Goal: Transaction & Acquisition: Purchase product/service

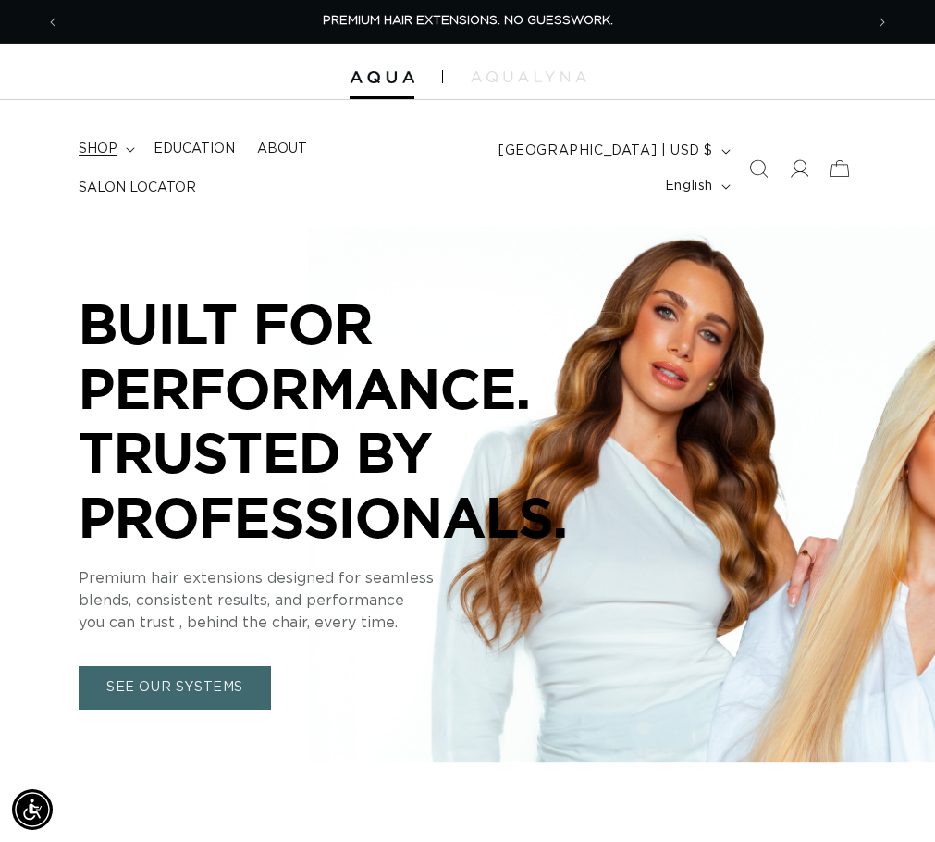
click at [126, 156] on summary "shop" at bounding box center [105, 149] width 75 height 39
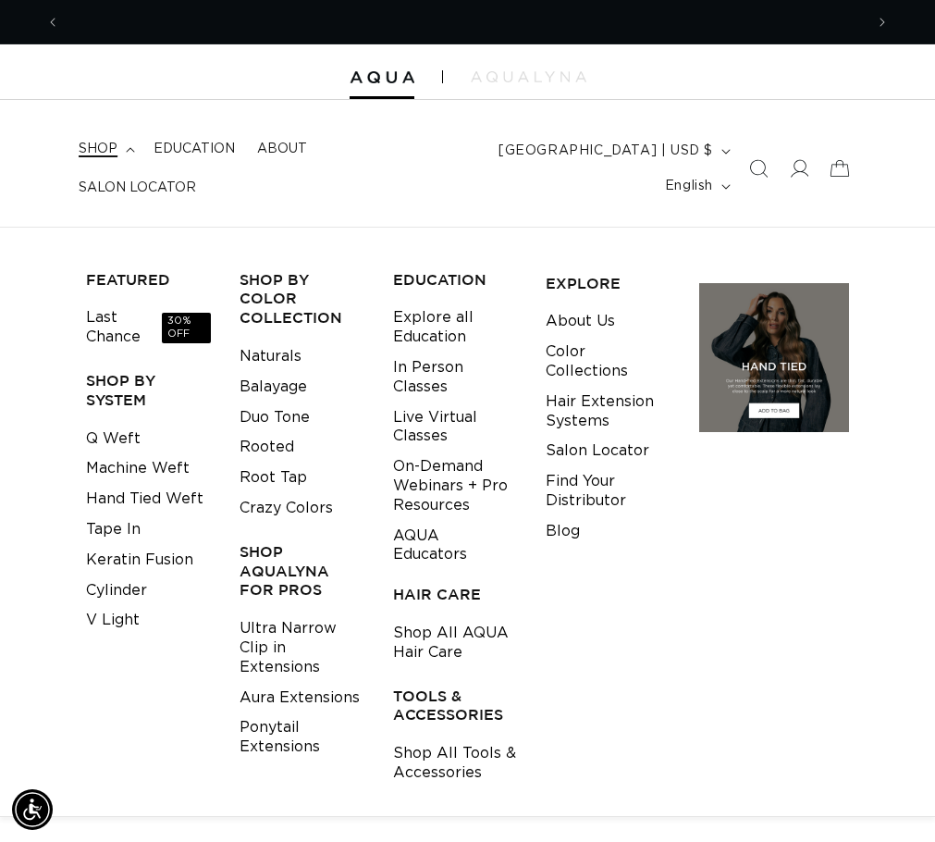
scroll to position [0, 1608]
click at [308, 700] on link "Aura Extensions" at bounding box center [300, 698] width 120 height 31
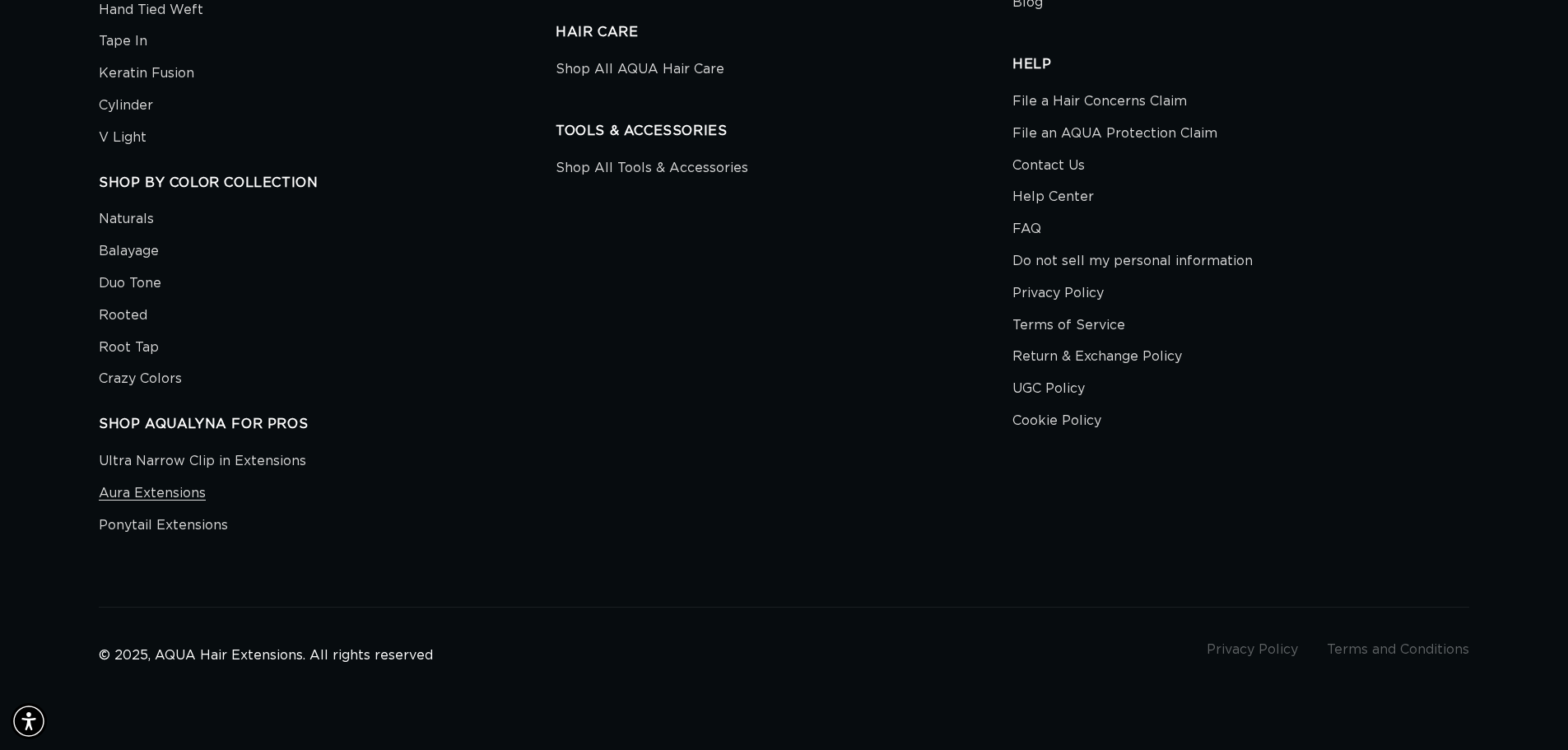
scroll to position [0, 2901]
click at [181, 496] on link "Aura Extensions" at bounding box center [152, 494] width 107 height 32
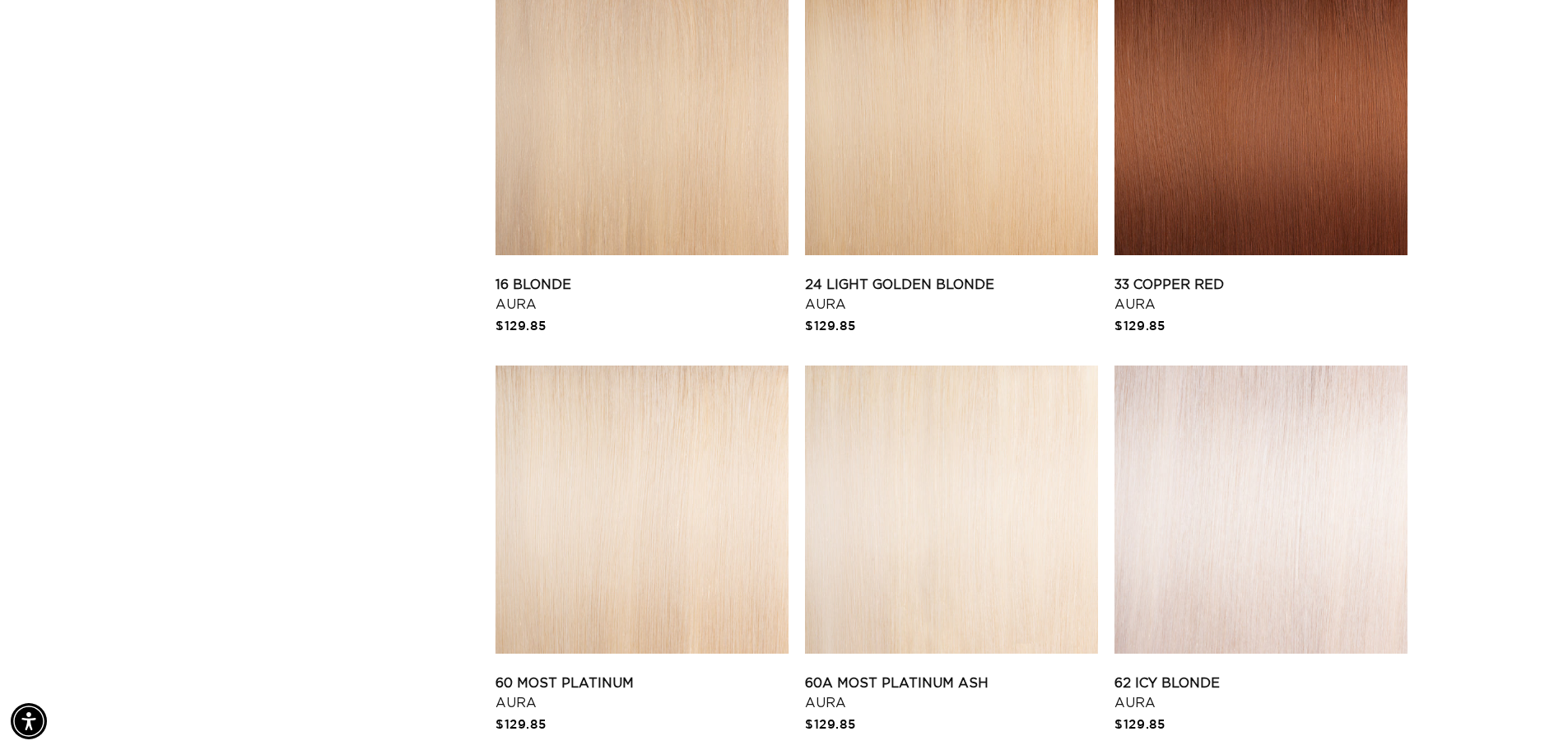
scroll to position [1481, 0]
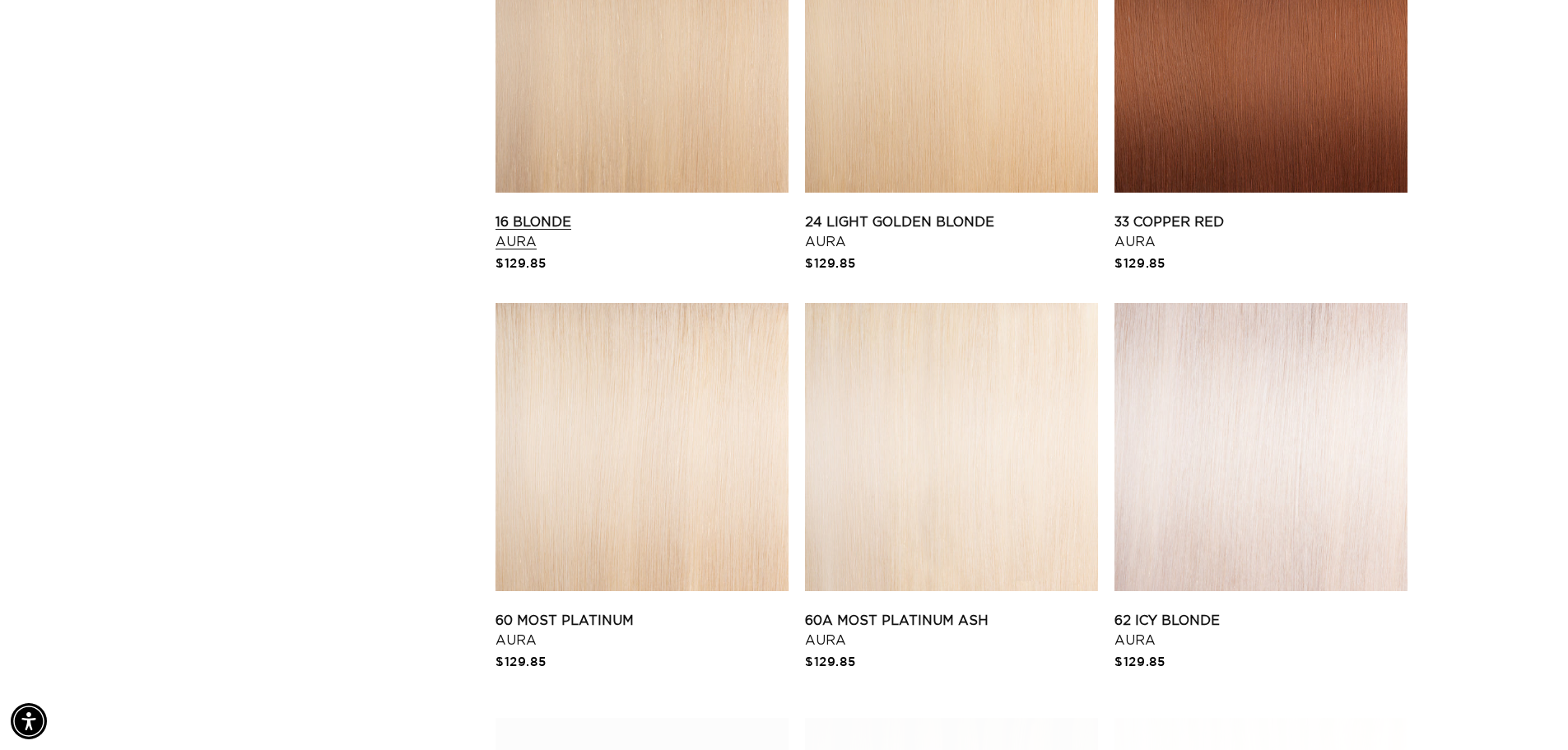
click at [671, 213] on link "16 Blonde Aura" at bounding box center [641, 232] width 293 height 39
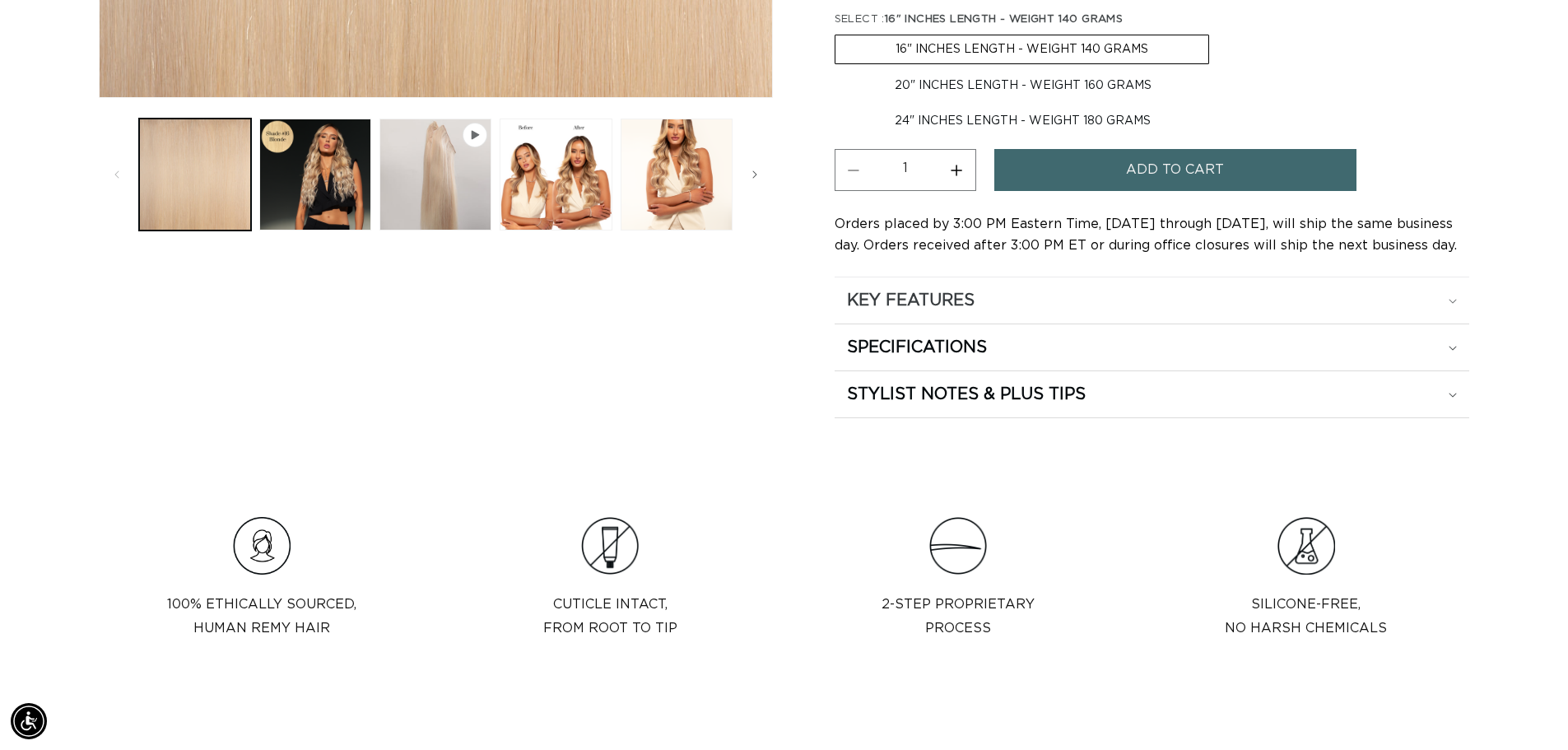
scroll to position [0, 1451]
click at [1447, 302] on div "KEY FEATURES" at bounding box center [1152, 301] width 610 height 21
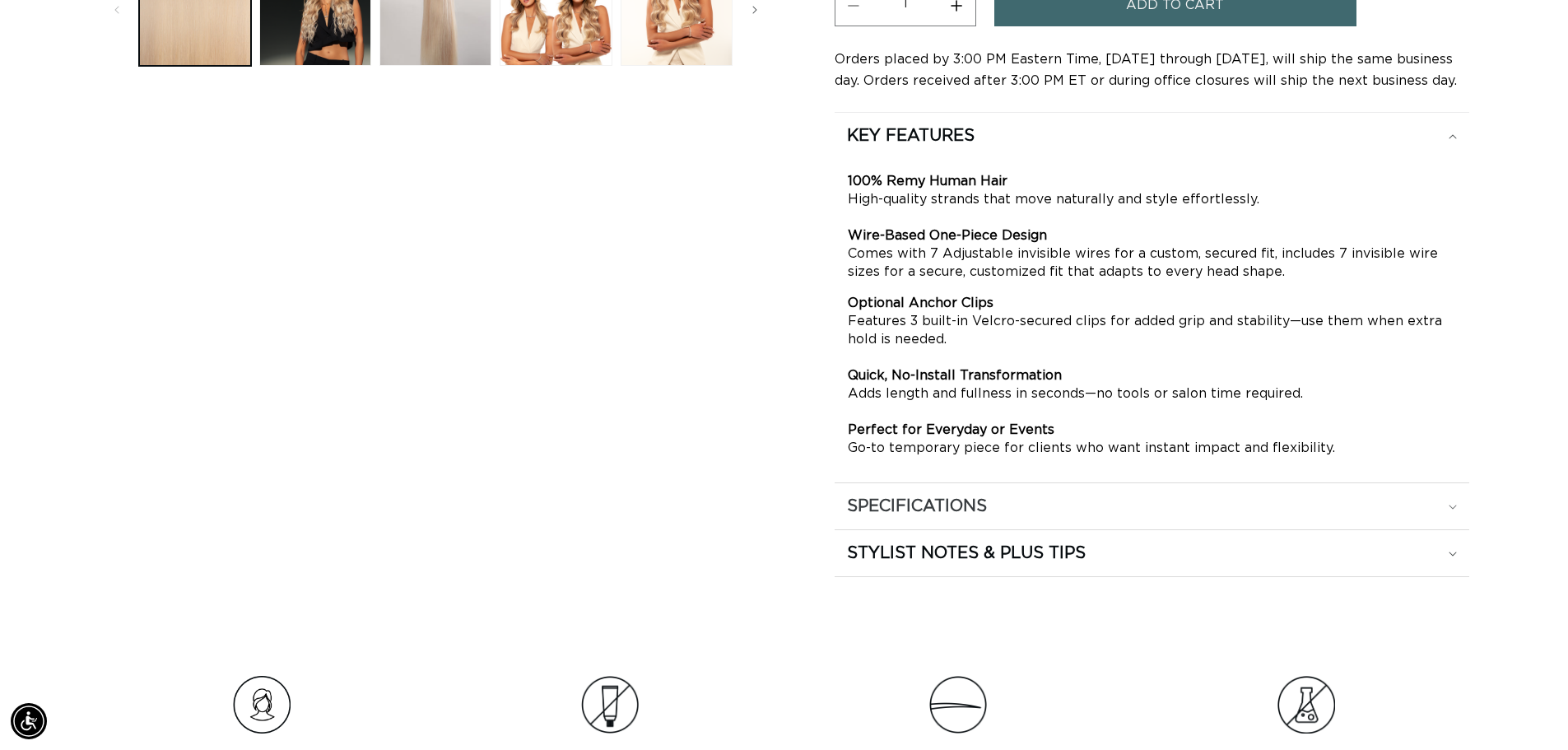
scroll to position [0, 0]
click at [1454, 147] on div "SPECIFICATIONS" at bounding box center [1152, 136] width 610 height 21
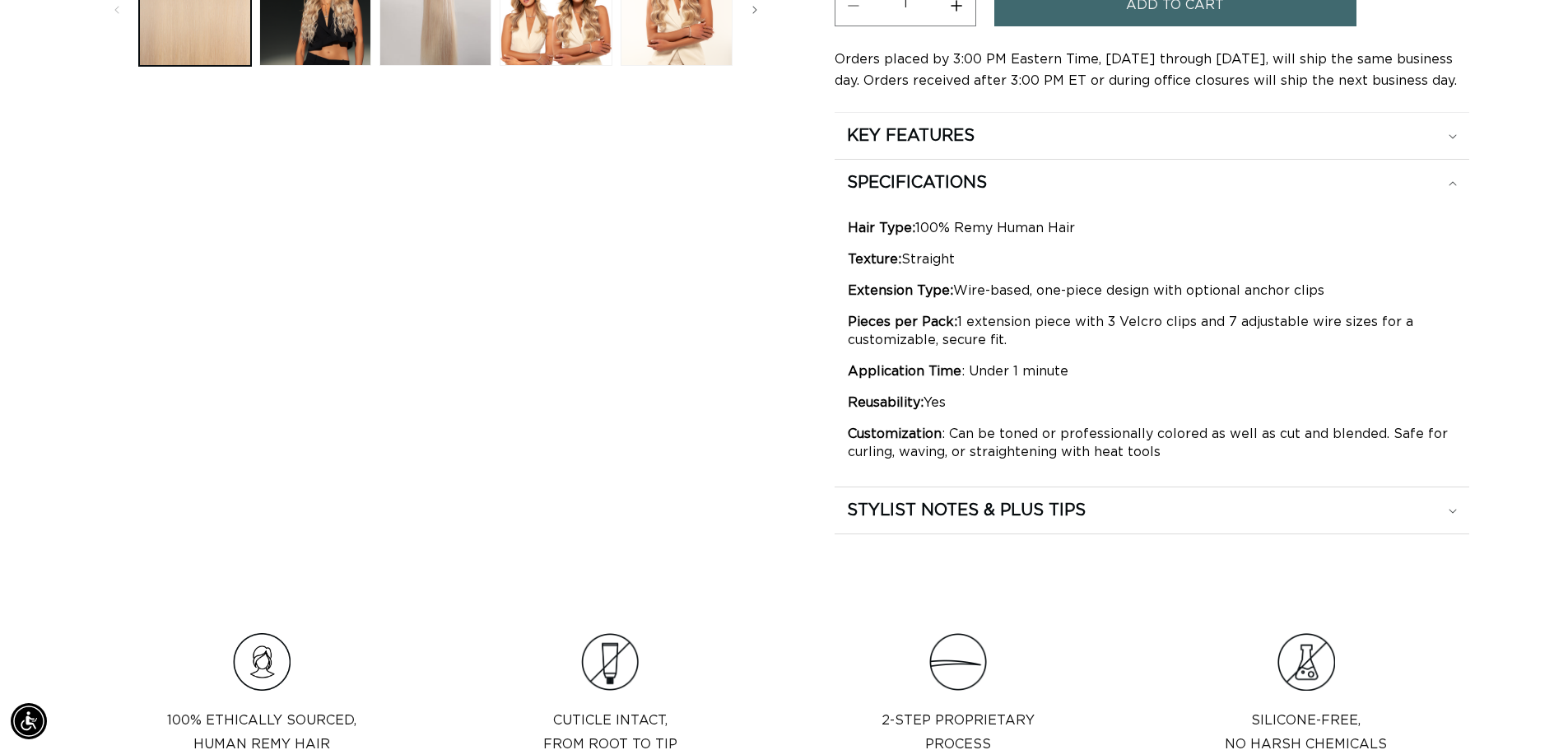
scroll to position [0, 1451]
click at [1445, 147] on div "STYLIST NOTES & PLUS TIPS" at bounding box center [1152, 136] width 610 height 21
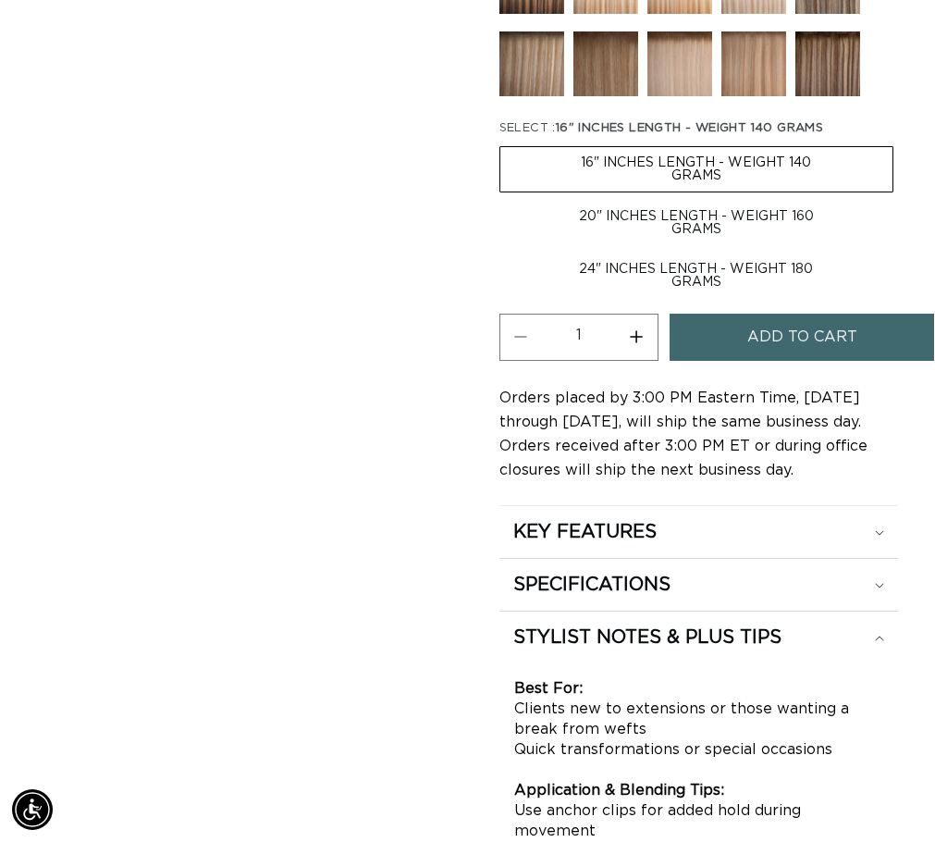
scroll to position [0, 804]
